Goal: Find specific page/section: Find specific page/section

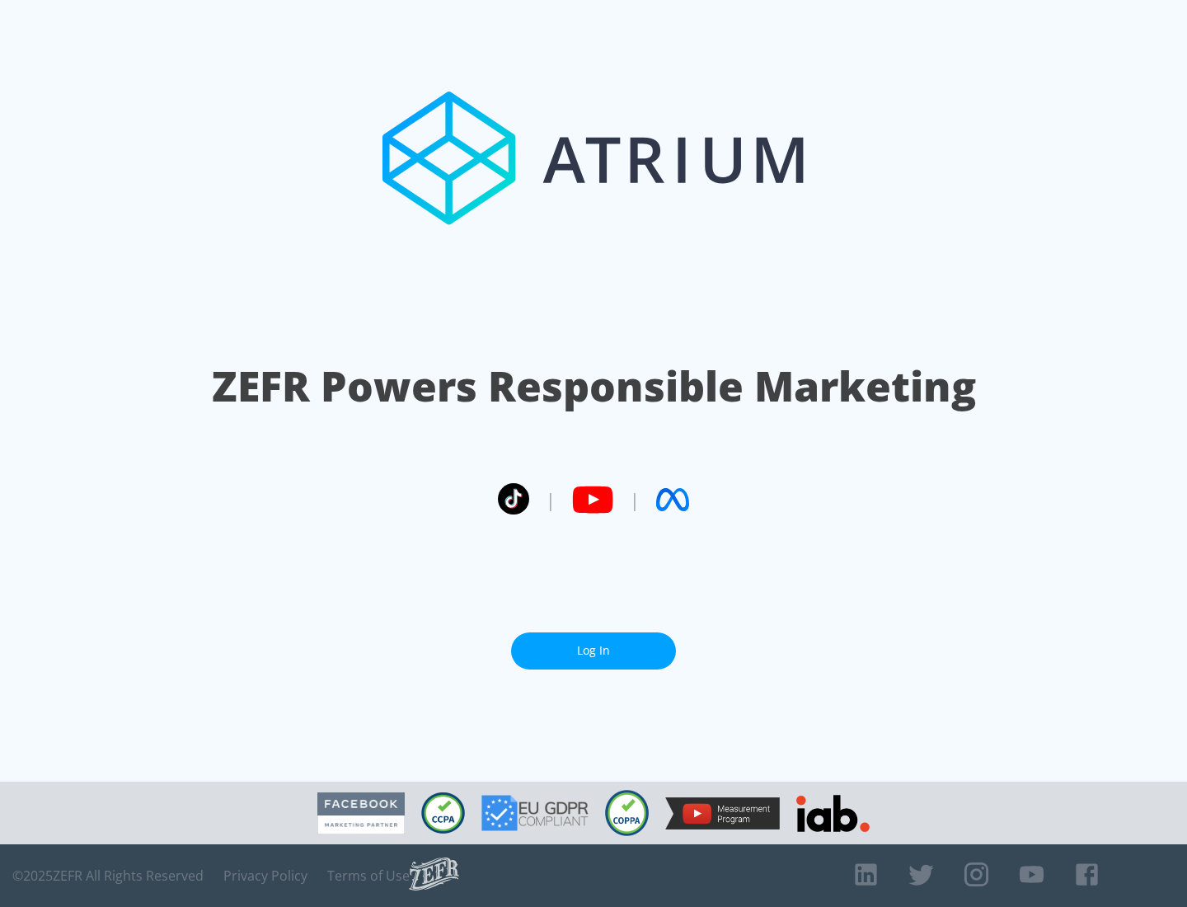
click at [594, 651] on link "Log In" at bounding box center [593, 650] width 165 height 37
